Goal: Information Seeking & Learning: Learn about a topic

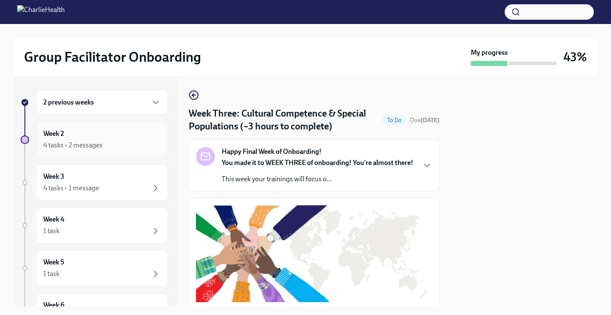
click at [129, 141] on div "4 tasks • 2 messages" at bounding box center [101, 145] width 117 height 10
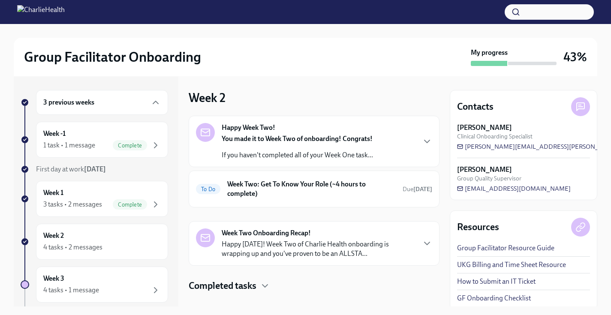
scroll to position [5, 0]
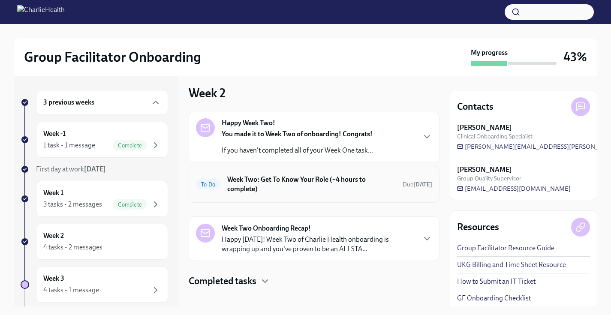
click at [271, 180] on h6 "Week Two: Get To Know Your Role (~4 hours to complete)" at bounding box center [311, 184] width 168 height 19
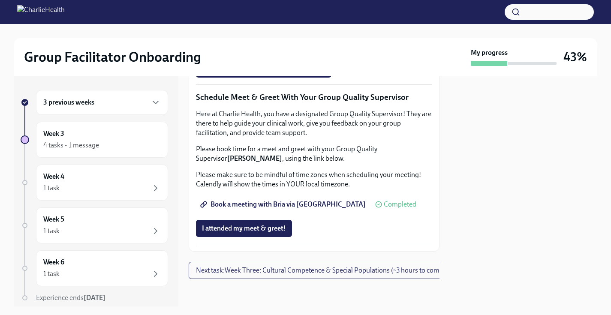
scroll to position [761, 0]
click at [273, 73] on span "I attended TWO group observation hours!" at bounding box center [263, 69] width 123 height 9
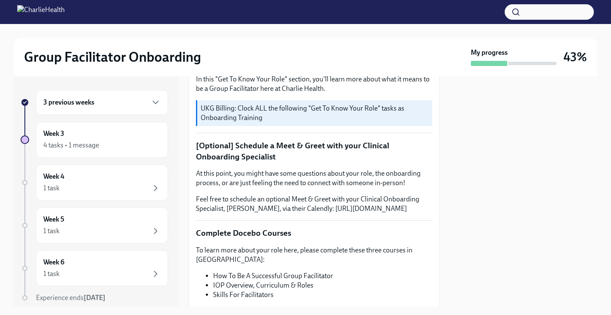
scroll to position [0, 0]
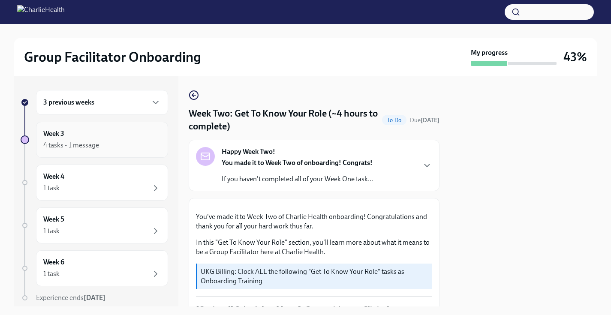
click at [120, 147] on div "4 tasks • 1 message" at bounding box center [101, 145] width 117 height 10
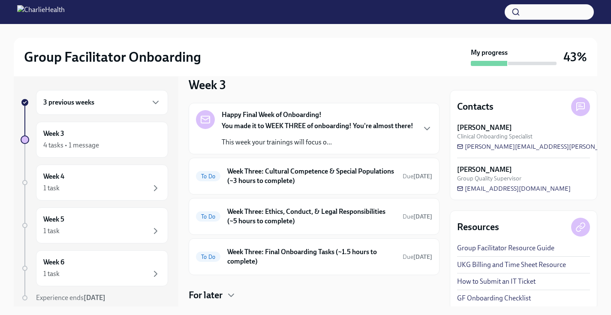
scroll to position [36, 0]
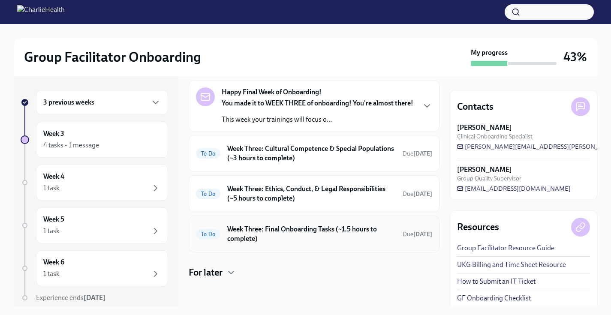
click at [276, 238] on h6 "Week Three: Final Onboarding Tasks (~1.5 hours to complete)" at bounding box center [311, 234] width 168 height 19
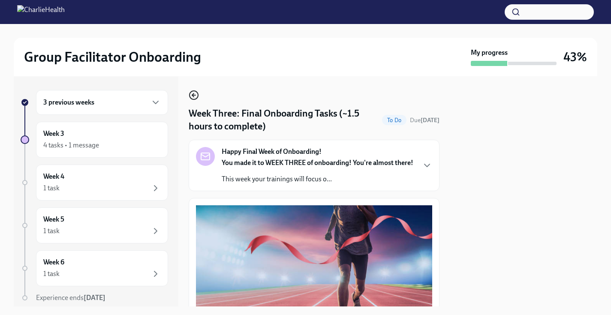
click at [193, 96] on icon "button" at bounding box center [193, 94] width 2 height 3
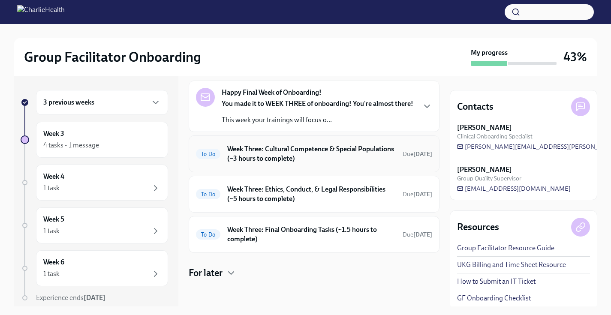
scroll to position [36, 0]
click at [255, 156] on h6 "Week Three: Cultural Competence & Special Populations (~3 hours to complete)" at bounding box center [311, 153] width 168 height 19
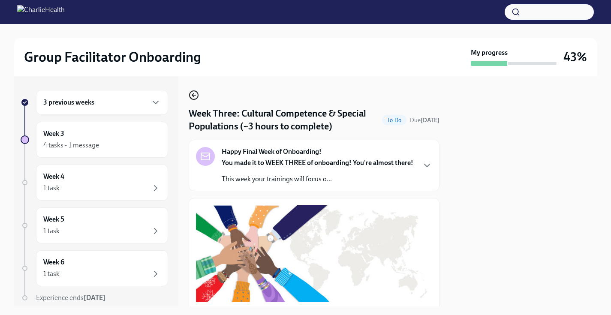
click at [193, 94] on icon "button" at bounding box center [194, 95] width 10 height 10
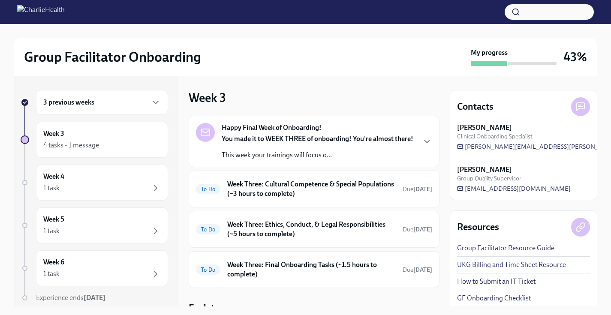
click at [139, 105] on div "3 previous weeks" at bounding box center [101, 102] width 117 height 10
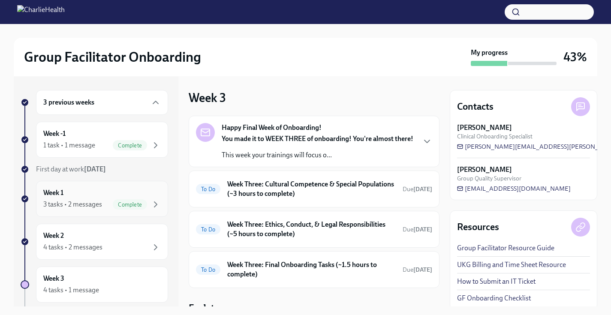
click at [126, 203] on span "Complete" at bounding box center [130, 205] width 34 height 6
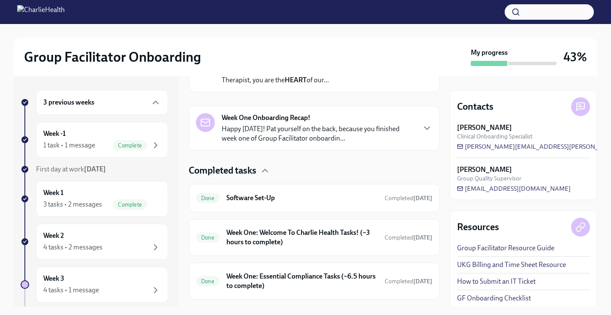
scroll to position [191, 0]
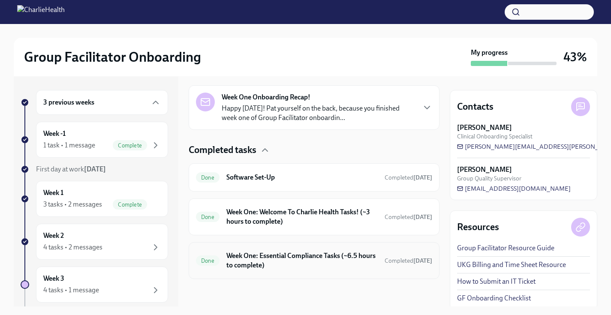
click at [293, 262] on h6 "Week One: Essential Compliance Tasks (~6.5 hours to complete)" at bounding box center [301, 260] width 151 height 19
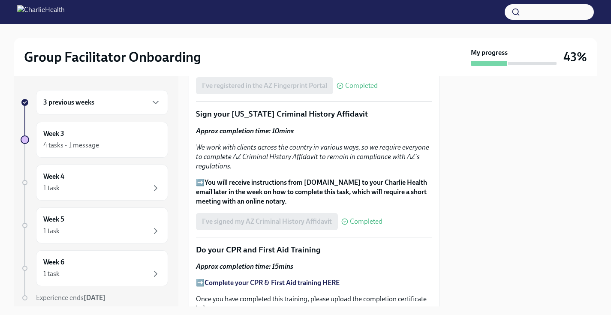
scroll to position [1164, 0]
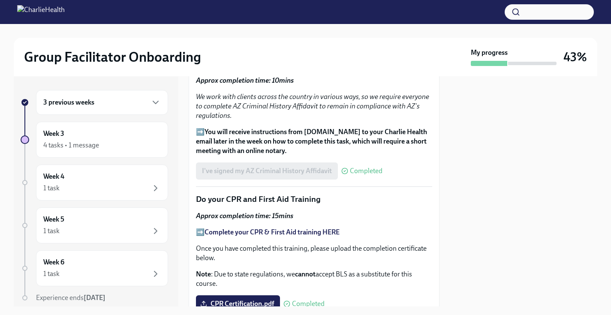
click at [123, 102] on div "3 previous weeks" at bounding box center [101, 102] width 117 height 10
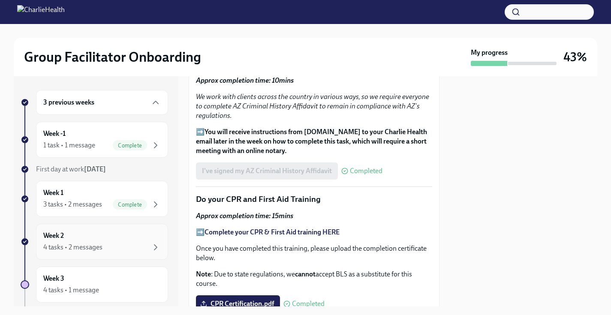
click at [87, 247] on div "4 tasks • 2 messages" at bounding box center [72, 247] width 59 height 9
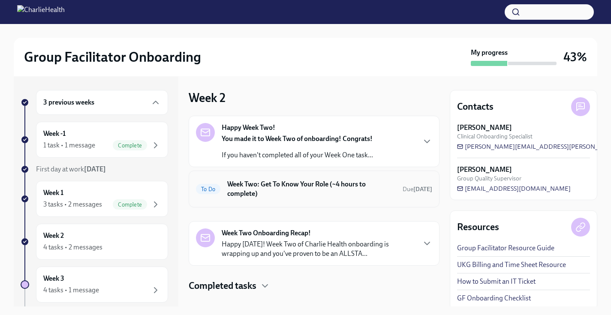
click at [304, 186] on h6 "Week Two: Get To Know Your Role (~4 hours to complete)" at bounding box center [311, 189] width 168 height 19
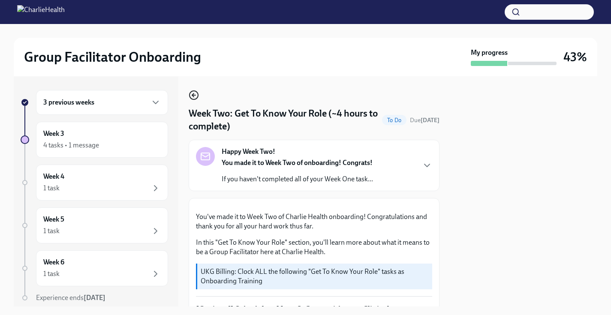
click at [192, 97] on icon "button" at bounding box center [194, 95] width 10 height 10
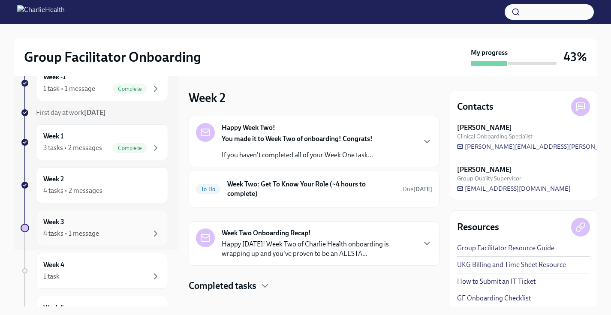
scroll to position [62, 0]
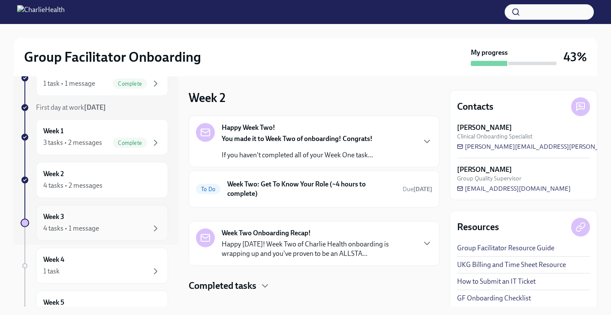
click at [126, 229] on div "4 tasks • 1 message" at bounding box center [101, 228] width 117 height 10
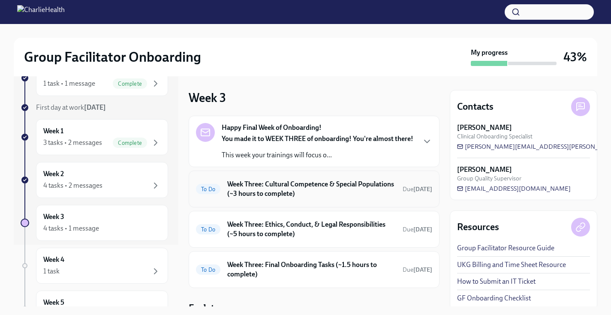
scroll to position [36, 0]
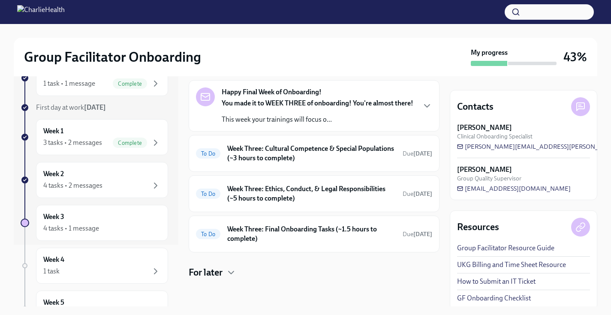
click at [257, 99] on p "You made it to WEEK THREE of onboarding! You're almost there!" at bounding box center [318, 103] width 192 height 9
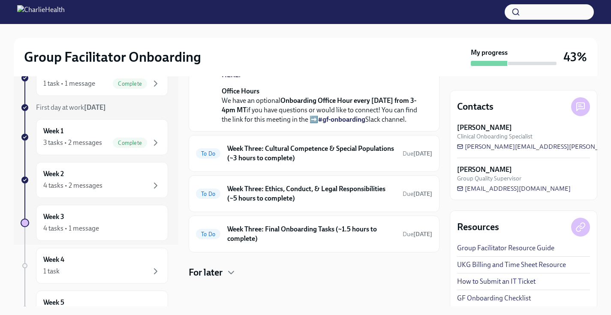
scroll to position [386, 0]
click at [253, 242] on h6 "Week Three: Final Onboarding Tasks (~1.5 hours to complete)" at bounding box center [311, 234] width 168 height 19
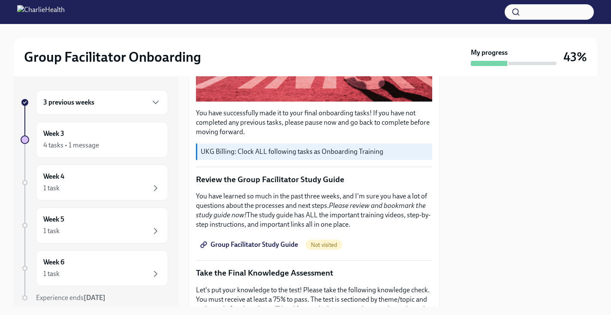
scroll to position [164, 0]
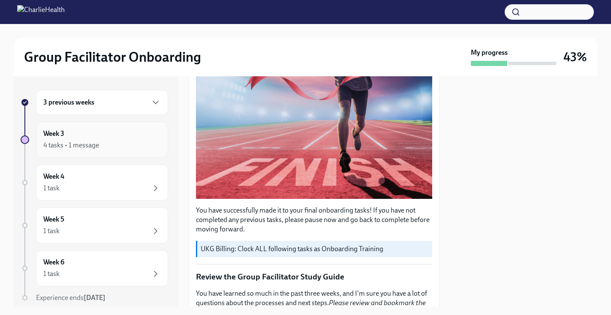
click at [129, 140] on div "4 tasks • 1 message" at bounding box center [101, 145] width 117 height 10
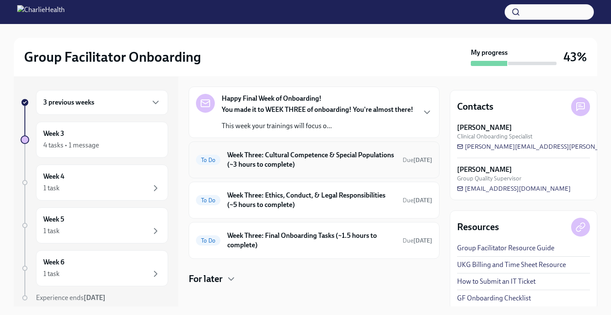
scroll to position [36, 0]
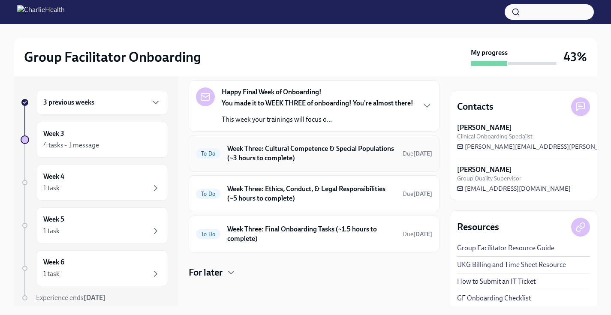
click at [273, 153] on h6 "Week Three: Cultural Competence & Special Populations (~3 hours to complete)" at bounding box center [311, 153] width 168 height 19
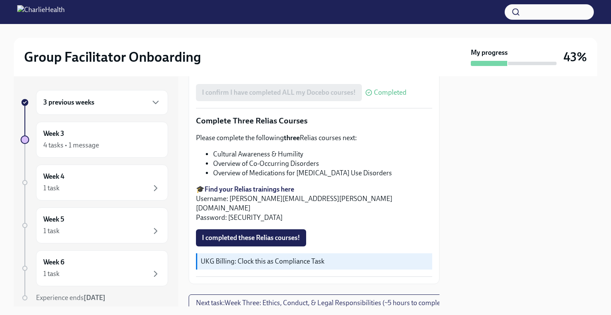
scroll to position [646, 0]
